Goal: Task Accomplishment & Management: Manage account settings

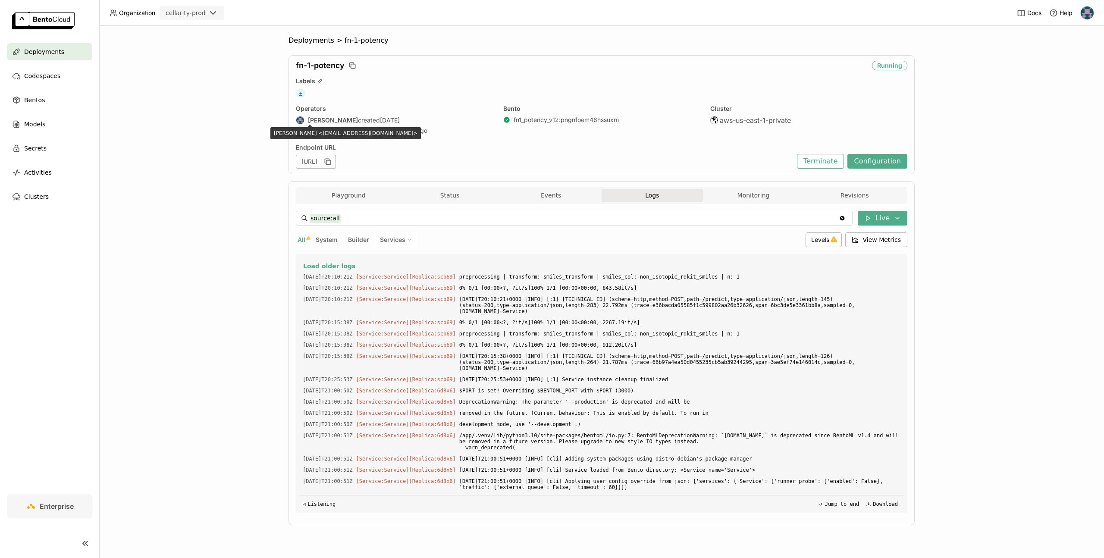
scroll to position [1236, 0]
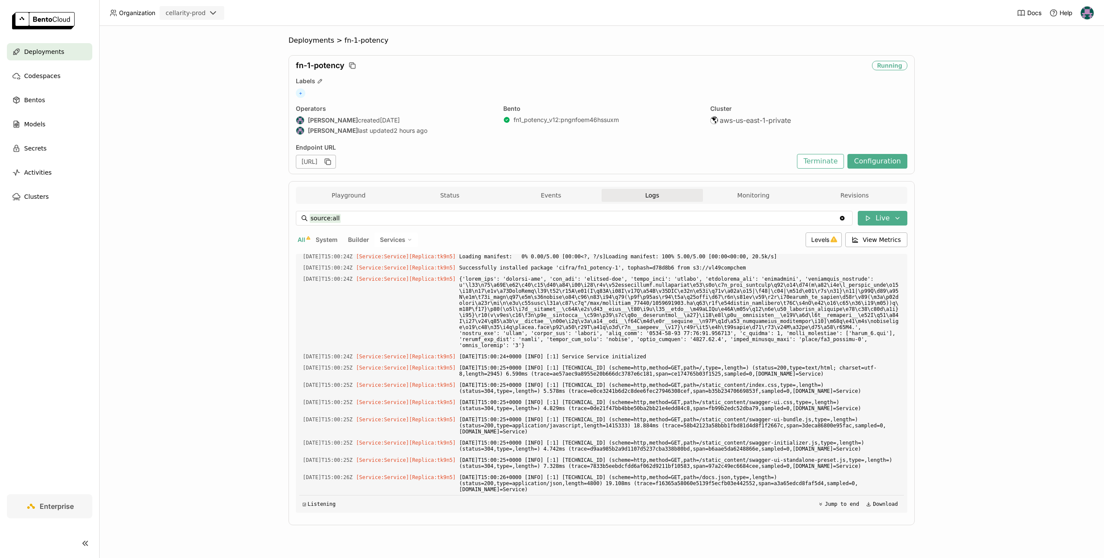
click at [144, 15] on span "Organization" at bounding box center [137, 13] width 36 height 8
click at [65, 50] on div "Deployments" at bounding box center [49, 51] width 85 height 17
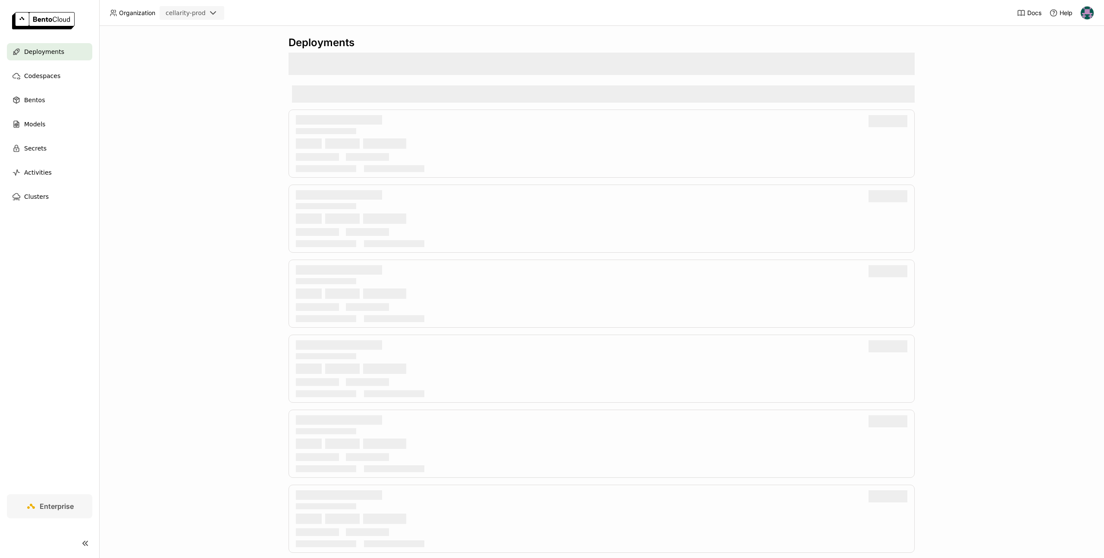
click at [65, 50] on div "Deployments" at bounding box center [49, 51] width 85 height 17
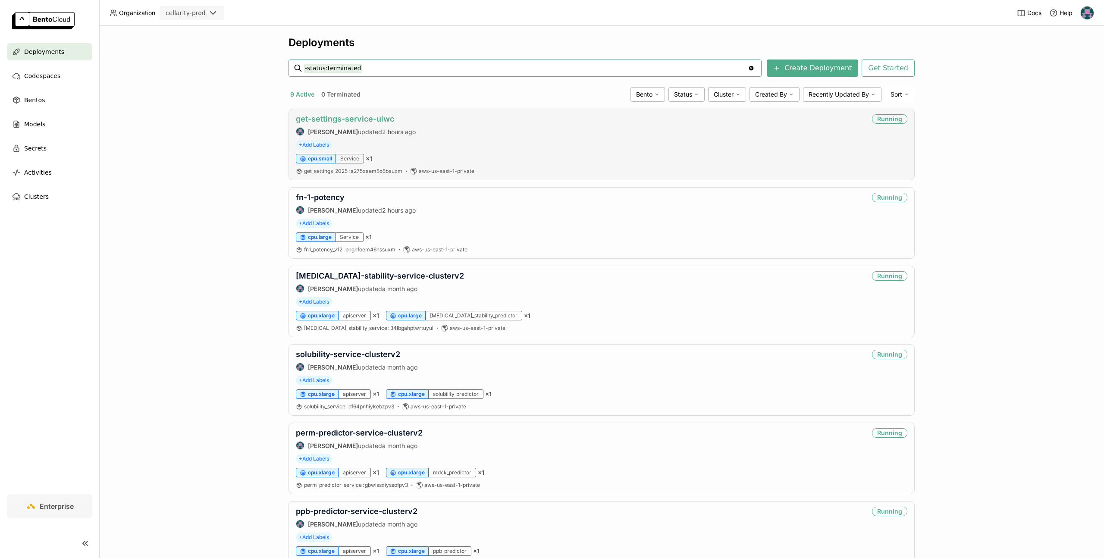
click at [373, 114] on link "get-settings-service-uiwc" at bounding box center [345, 118] width 98 height 9
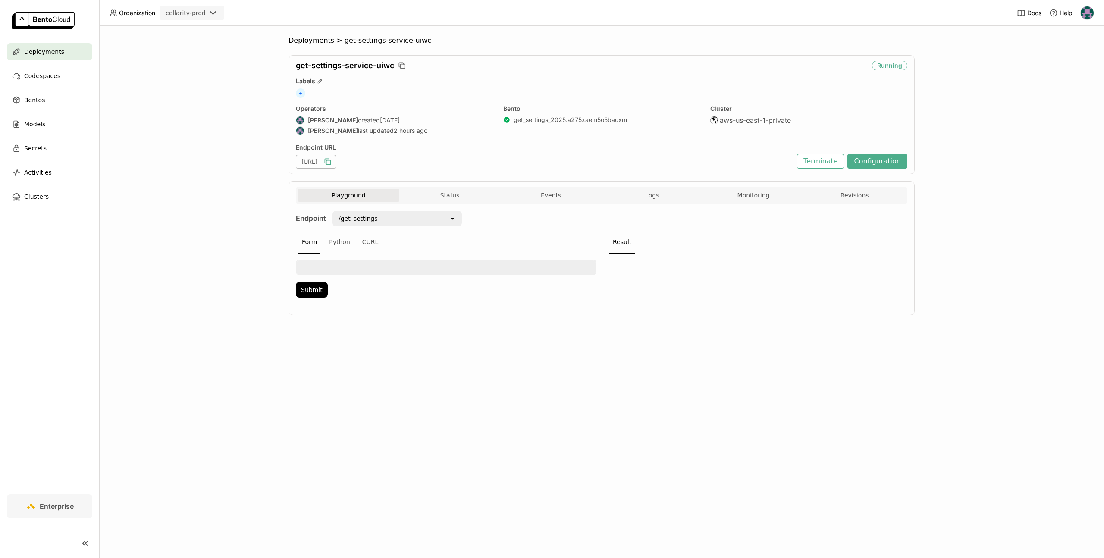
click at [332, 159] on icon "button" at bounding box center [328, 161] width 9 height 9
click at [43, 47] on span "Deployments" at bounding box center [44, 52] width 40 height 10
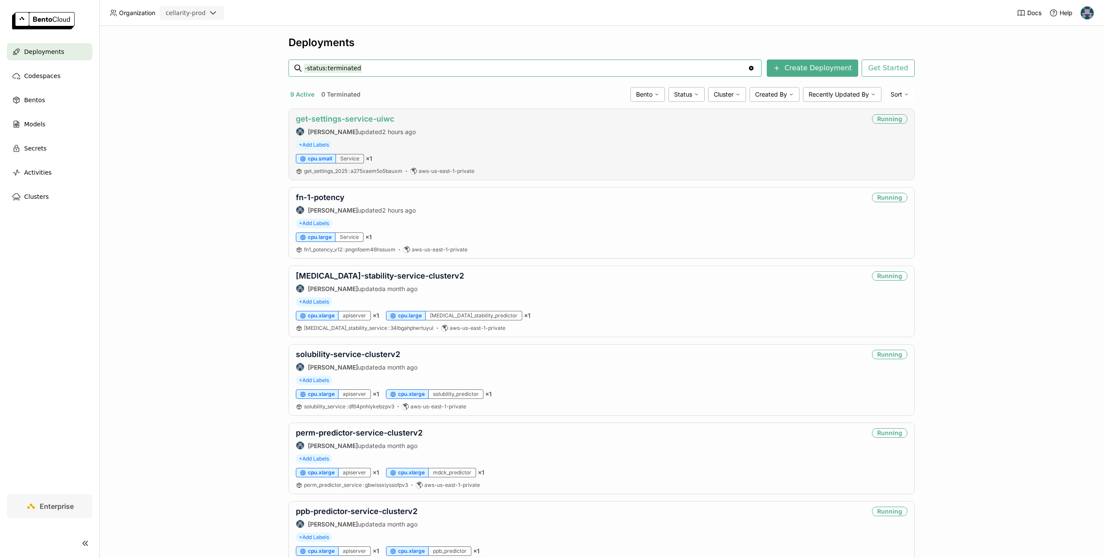
click at [355, 119] on link "get-settings-service-uiwc" at bounding box center [345, 118] width 98 height 9
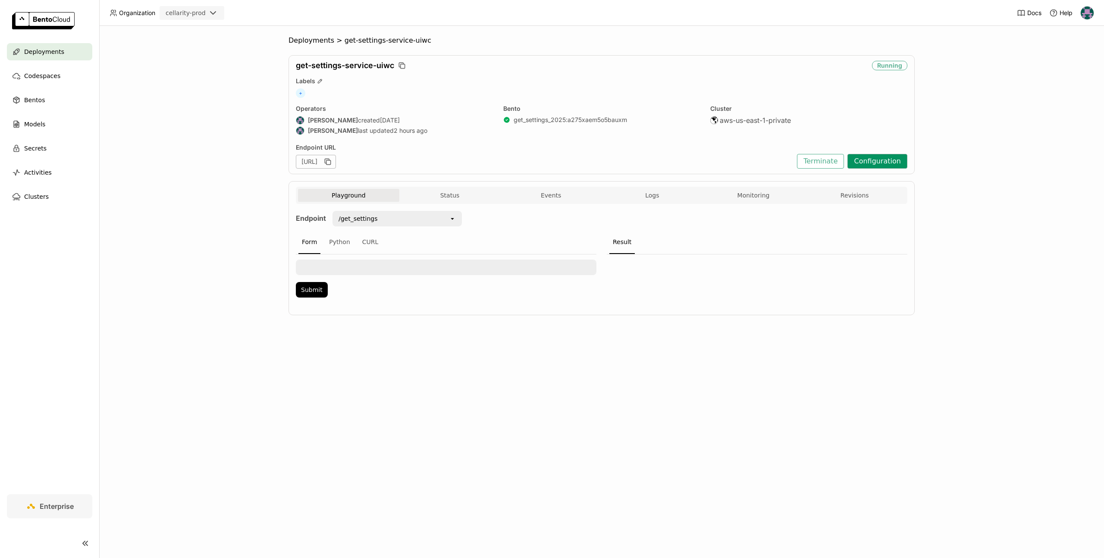
click at [870, 165] on button "Configuration" at bounding box center [878, 161] width 60 height 15
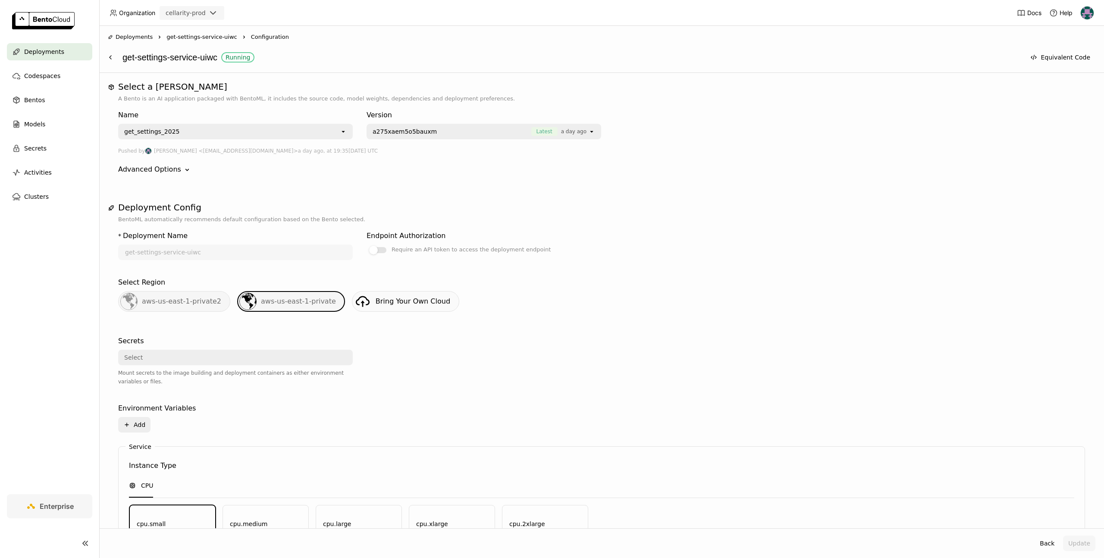
click at [275, 135] on div "get_settings_2025" at bounding box center [229, 132] width 221 height 14
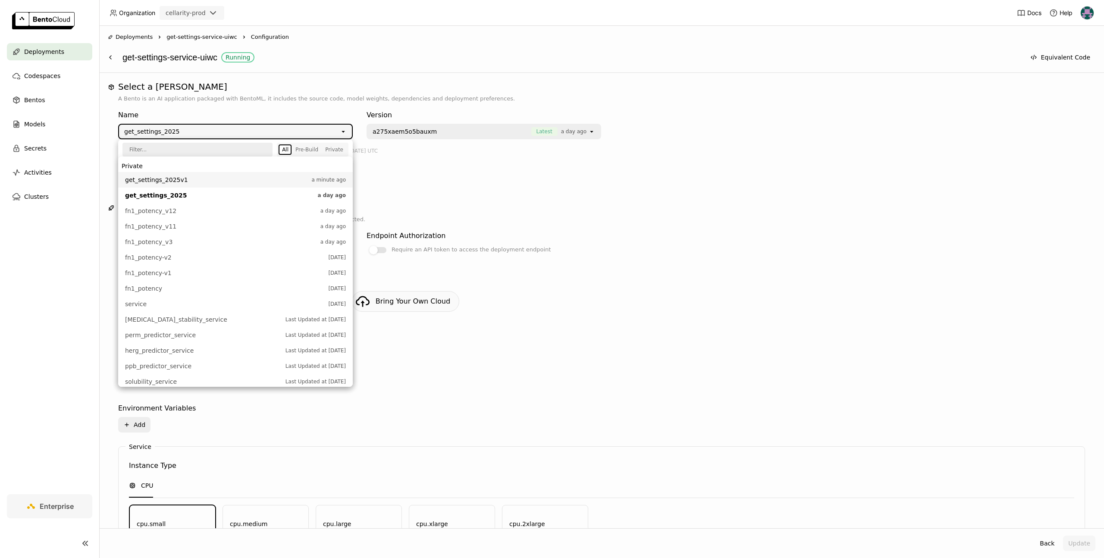
click at [200, 184] on span "get_settings_2025v1" at bounding box center [216, 180] width 182 height 9
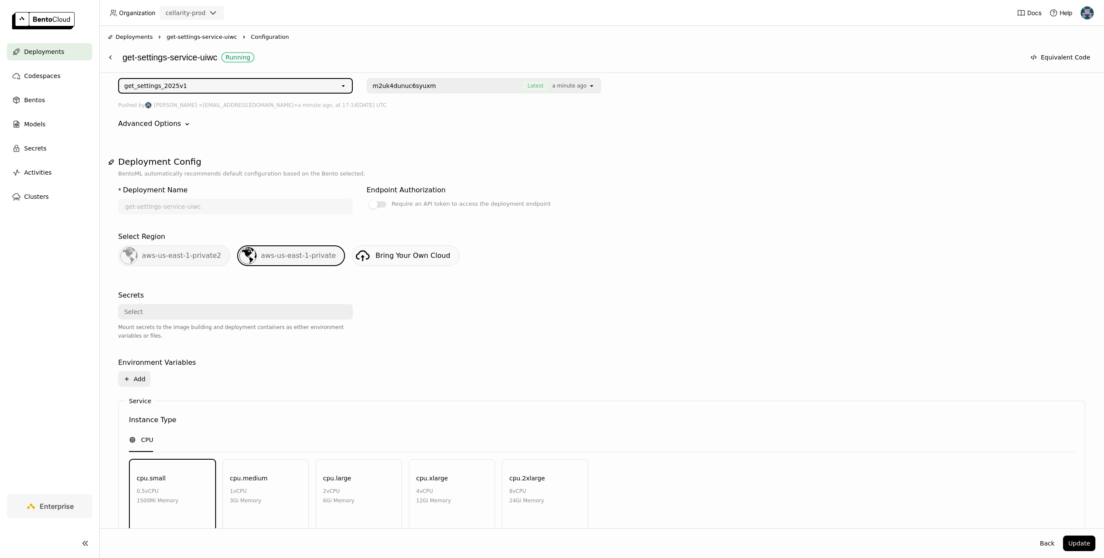
scroll to position [229, 0]
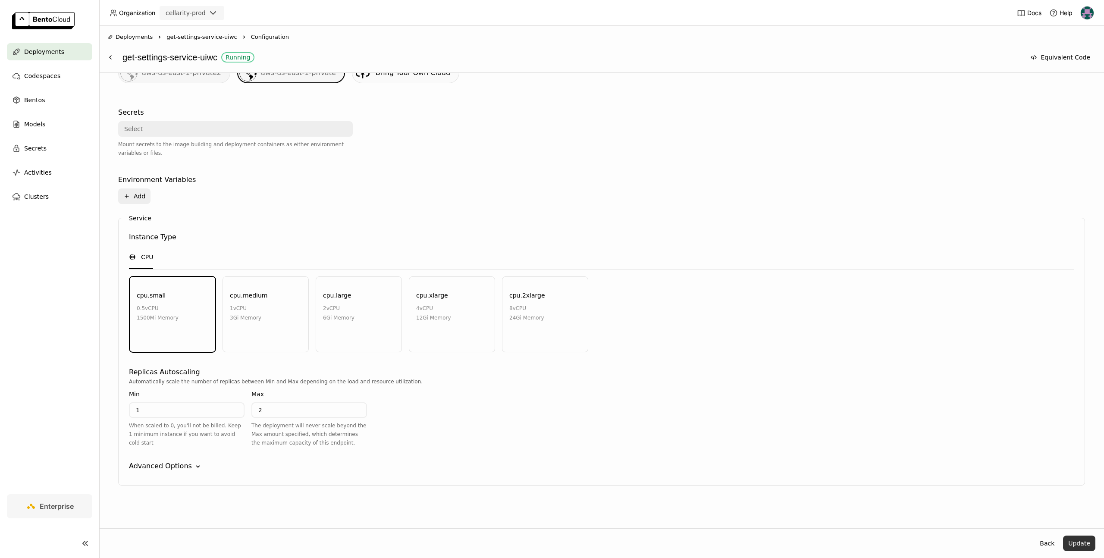
click at [1083, 540] on button "Update" at bounding box center [1079, 544] width 32 height 16
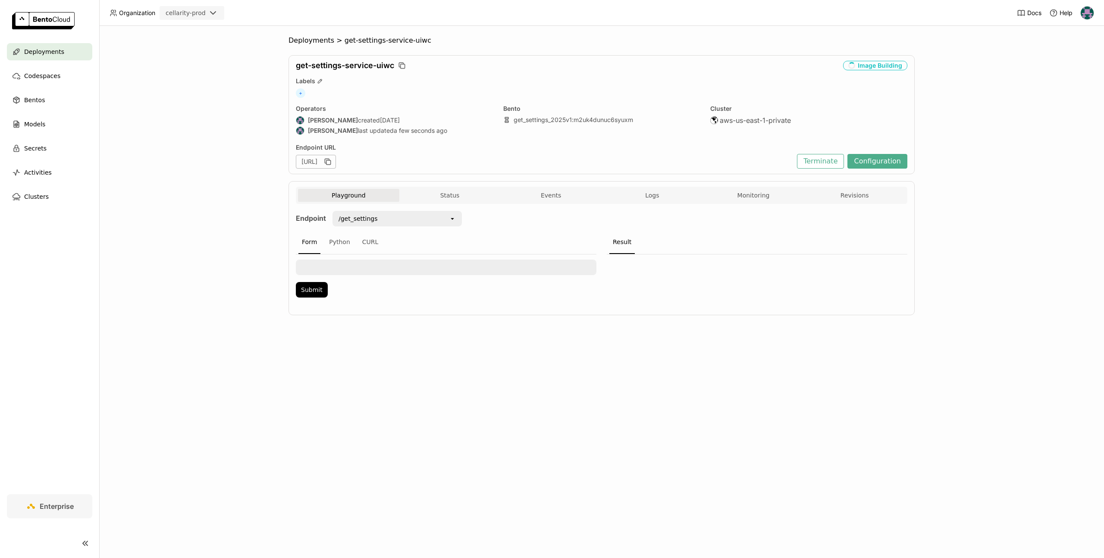
click at [217, 146] on div "Deployments > get-settings-service-uiwc get-settings-service-uiwc Image Buildin…" at bounding box center [601, 292] width 1005 height 532
click at [45, 49] on span "Deployments" at bounding box center [44, 52] width 40 height 10
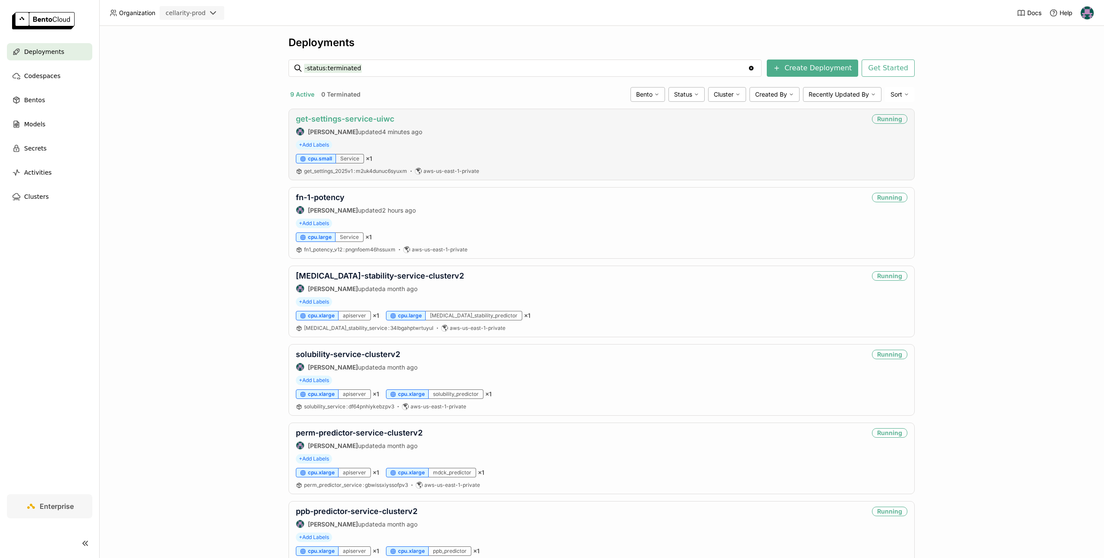
click at [358, 117] on link "get-settings-service-uiwc" at bounding box center [345, 118] width 98 height 9
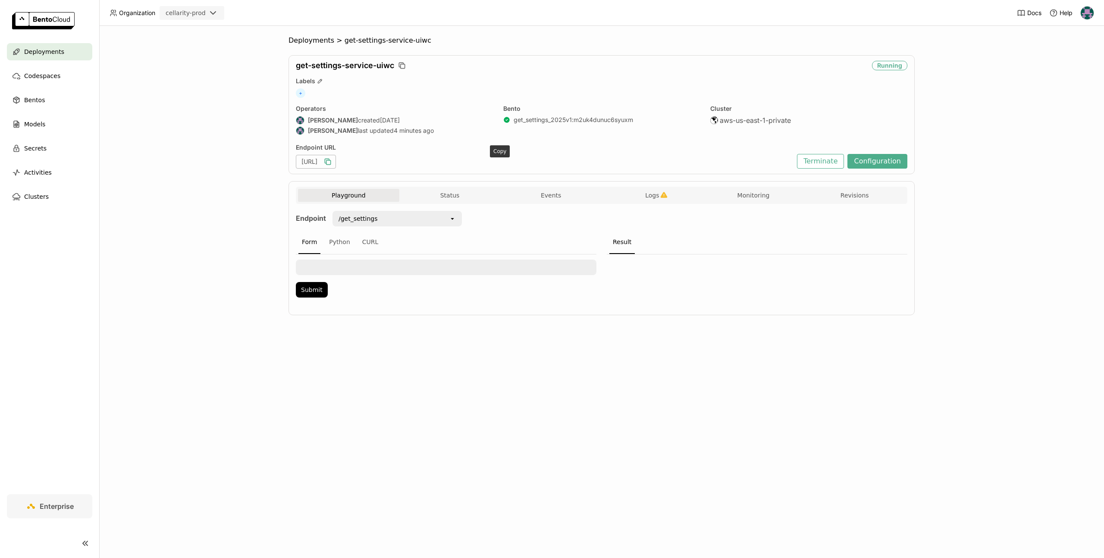
click at [332, 161] on icon "button" at bounding box center [328, 161] width 9 height 9
